Goal: Task Accomplishment & Management: Manage account settings

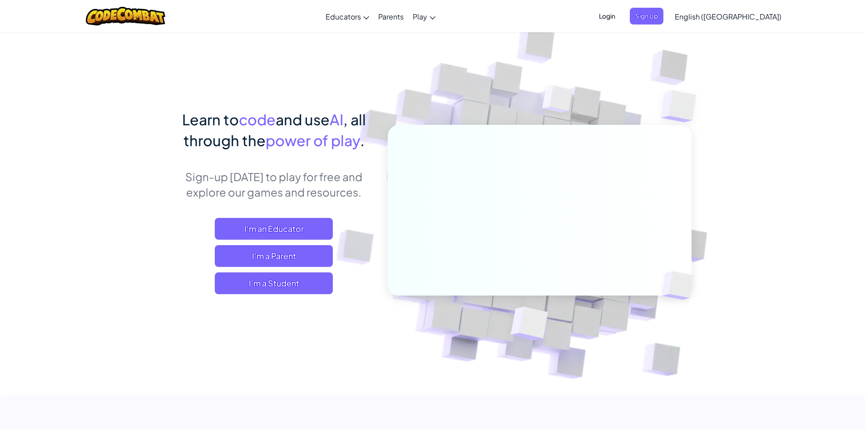
click at [621, 15] on span "Login" at bounding box center [607, 16] width 27 height 17
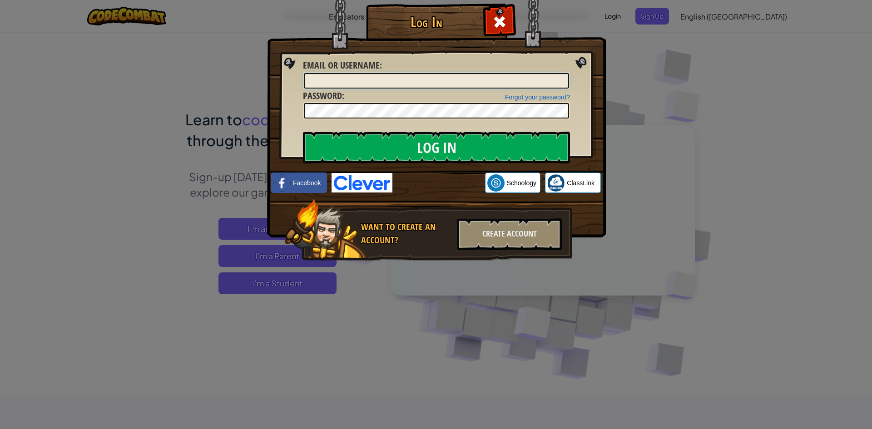
click at [496, 78] on input "Email or Username :" at bounding box center [436, 80] width 265 height 15
click at [495, 86] on input "Email or Username :" at bounding box center [436, 80] width 265 height 15
type input "KemberlyC"
click at [535, 135] on input "Log In" at bounding box center [436, 148] width 267 height 32
drag, startPoint x: 509, startPoint y: 140, endPoint x: 501, endPoint y: 135, distance: 9.2
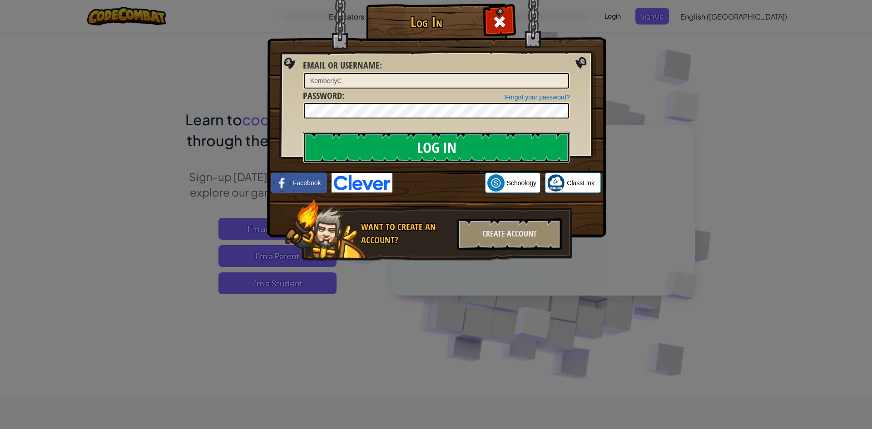
click at [508, 140] on input "Log In" at bounding box center [436, 148] width 267 height 32
click at [285, 105] on div "Log In Email or Username : KemberlyC Forgot your password? Password : Log In Lo…" at bounding box center [436, 146] width 302 height 264
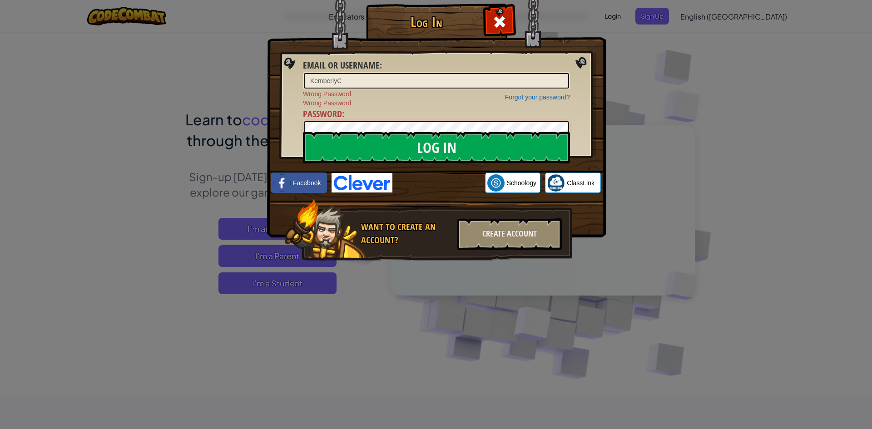
click at [303, 132] on input "Log In" at bounding box center [436, 148] width 267 height 32
